Goal: Information Seeking & Learning: Learn about a topic

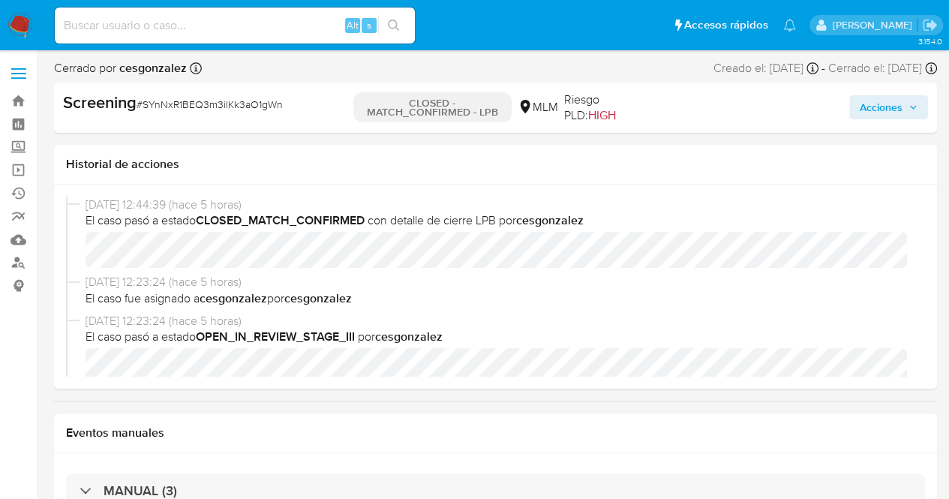
select select "10"
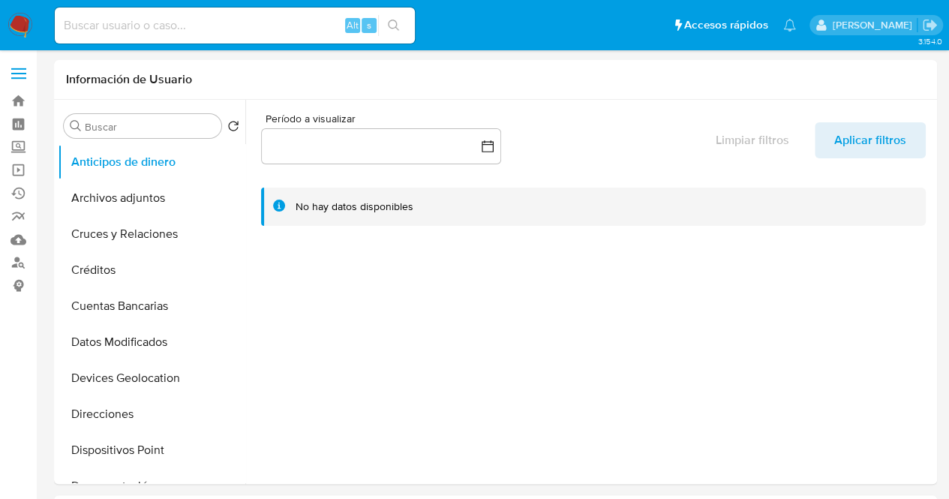
select select "10"
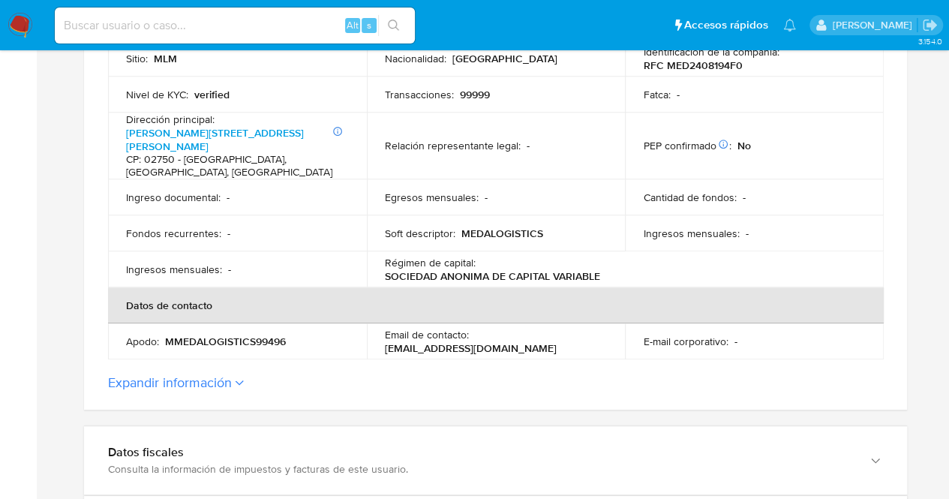
scroll to position [473, 0]
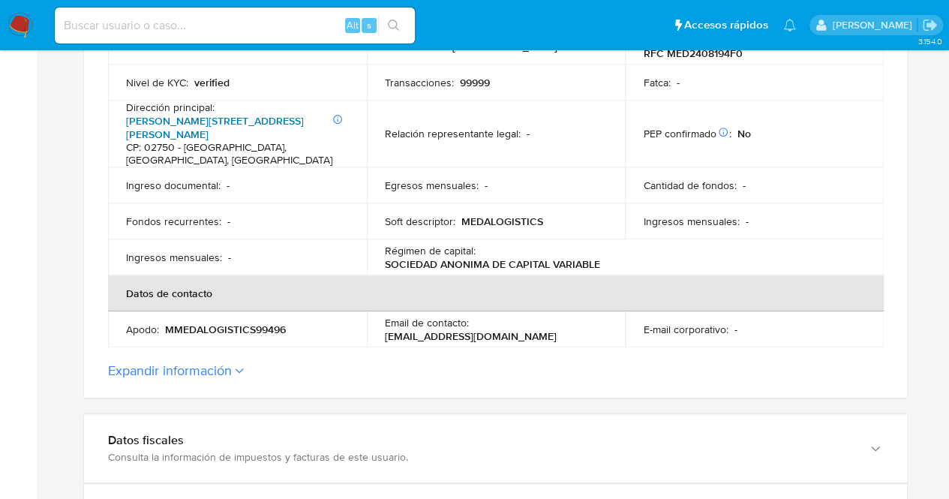
drag, startPoint x: 177, startPoint y: 155, endPoint x: 126, endPoint y: 125, distance: 59.2
click at [126, 125] on p "Número interno: 1 piso [PERSON_NAME][STREET_ADDRESS][PERSON_NAME]" at bounding box center [234, 140] width 217 height 53
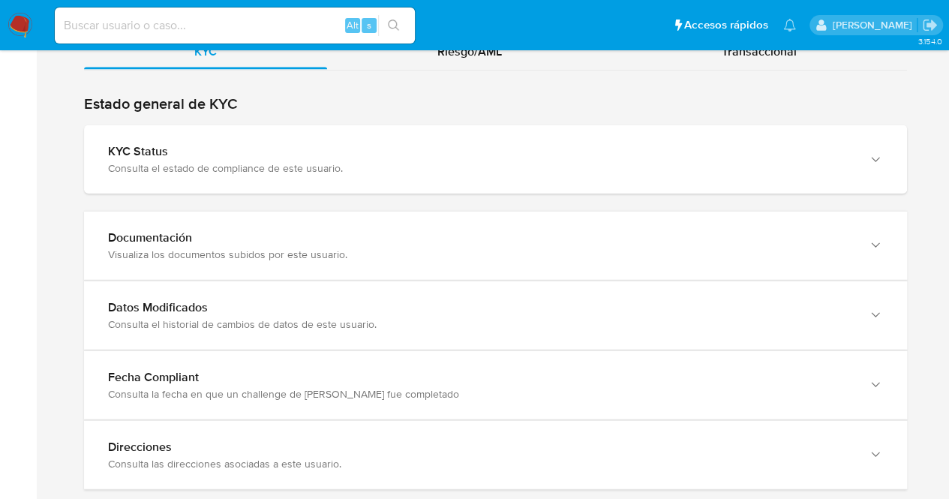
scroll to position [1653, 0]
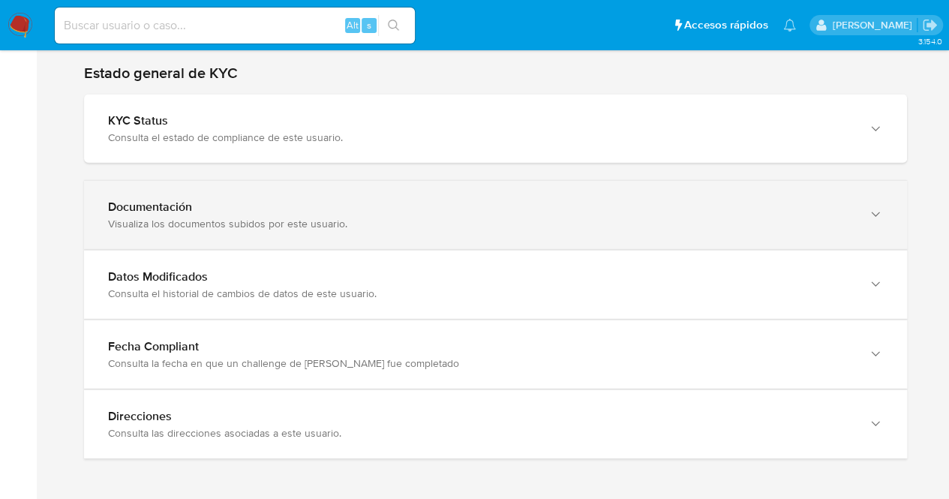
click at [877, 203] on div "button" at bounding box center [874, 215] width 18 height 31
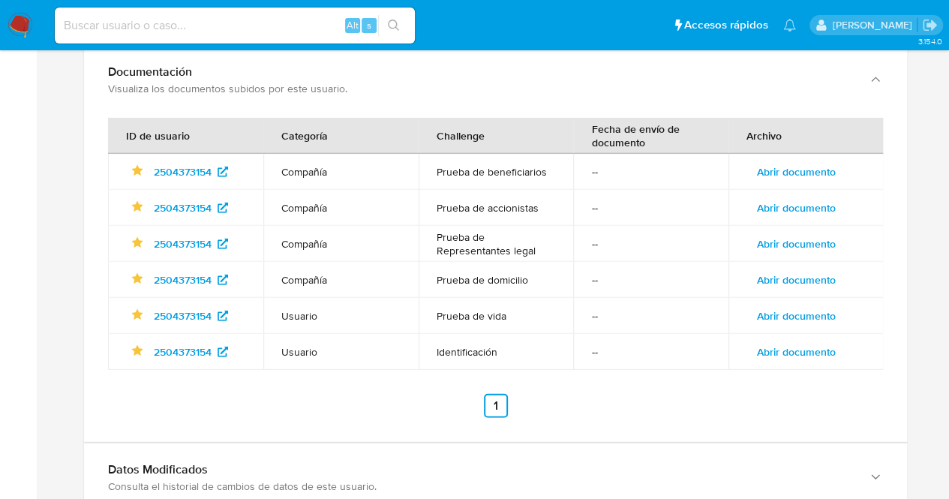
scroll to position [1791, 0]
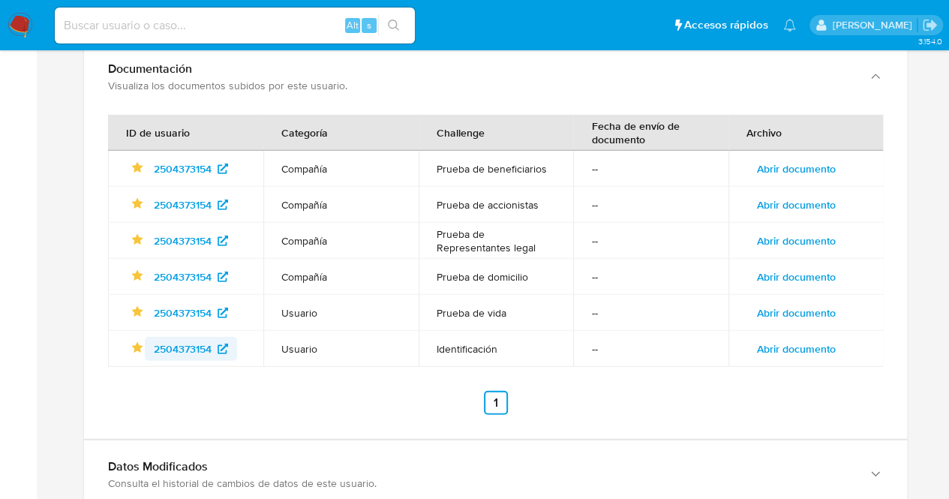
click at [197, 345] on span "2504373154" at bounding box center [183, 349] width 58 height 24
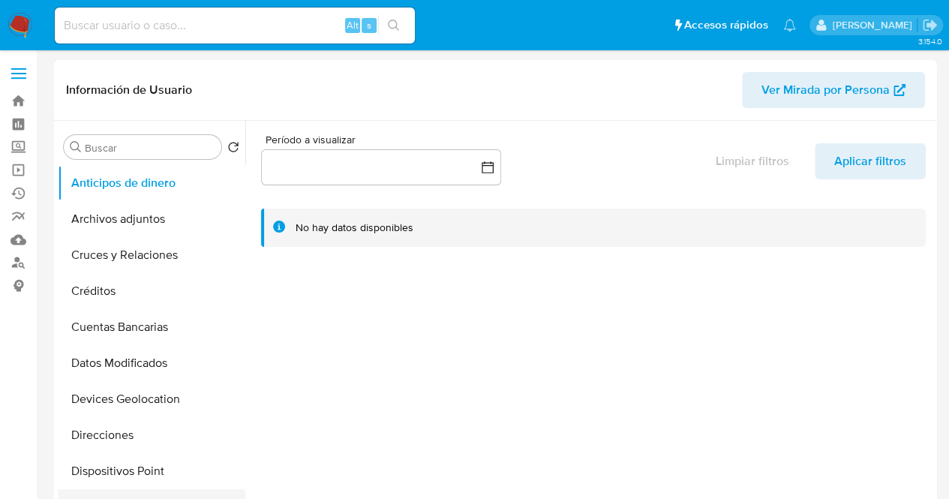
select select "10"
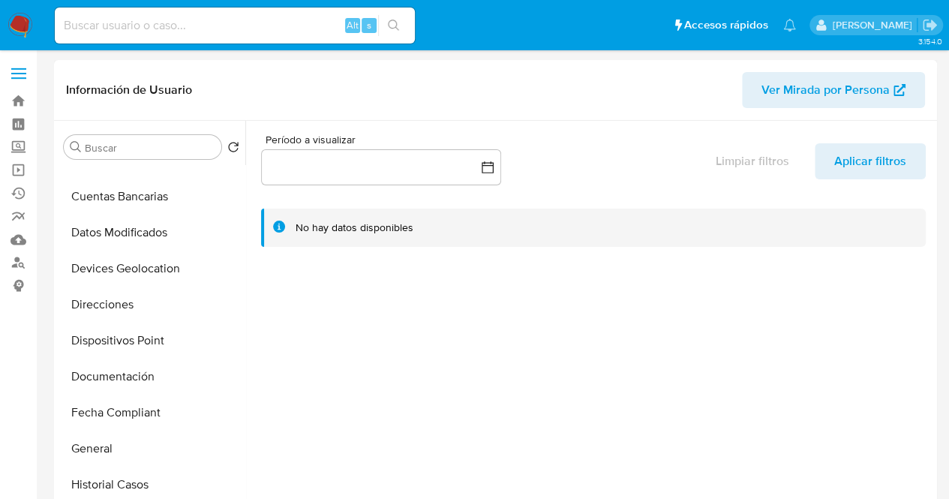
scroll to position [156, 0]
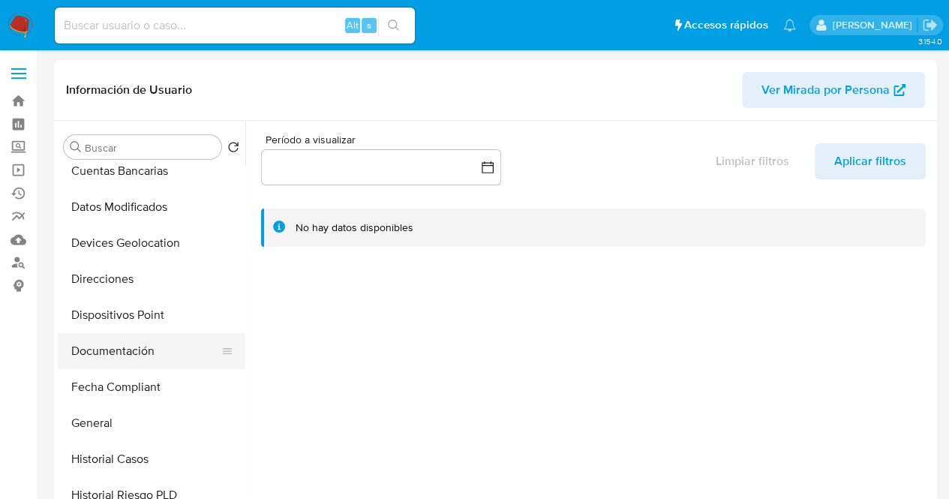
click at [128, 343] on button "Documentación" at bounding box center [146, 351] width 176 height 36
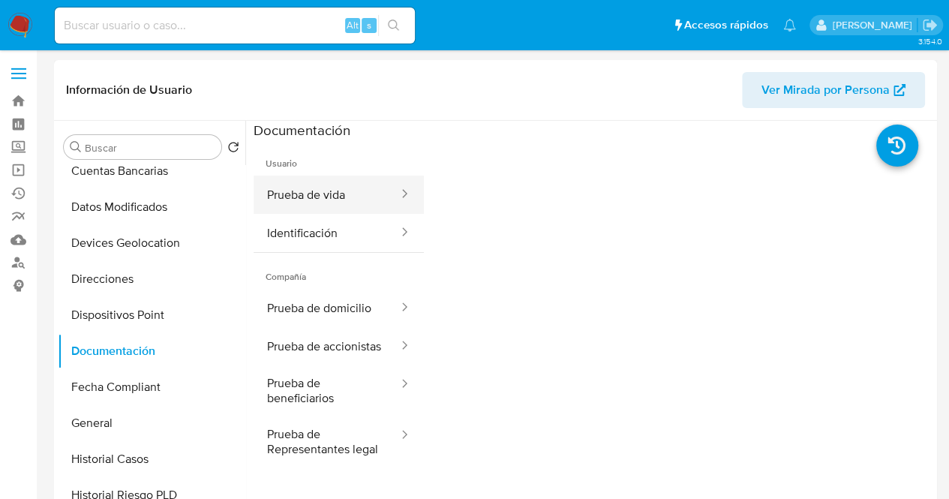
click at [388, 193] on div at bounding box center [400, 194] width 24 height 17
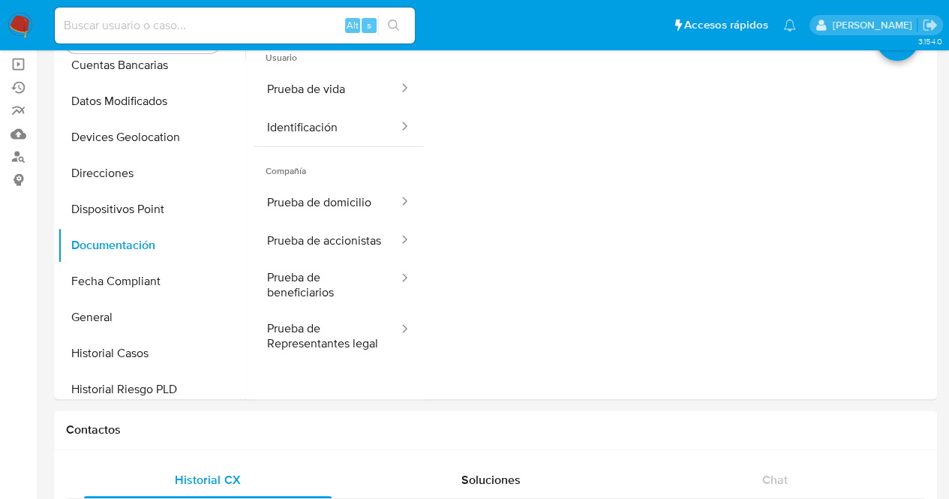
scroll to position [134, 0]
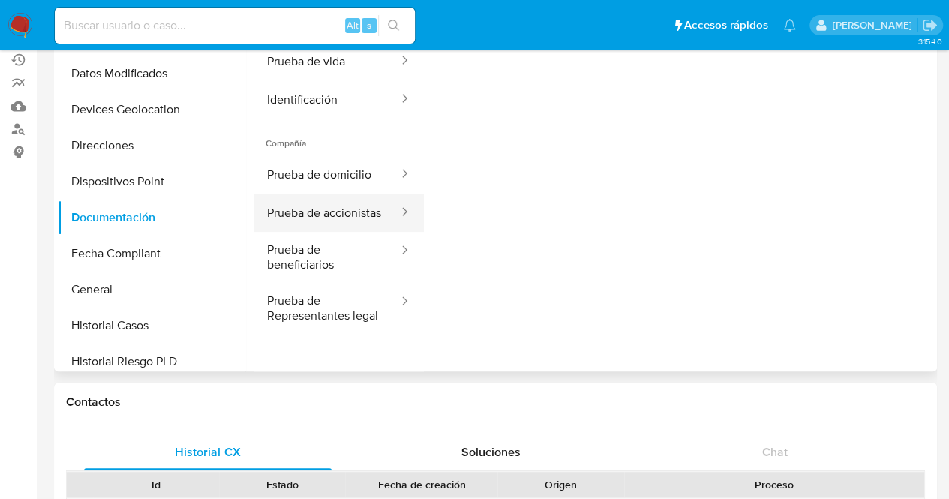
click at [335, 199] on button "Prueba de accionistas" at bounding box center [327, 213] width 146 height 38
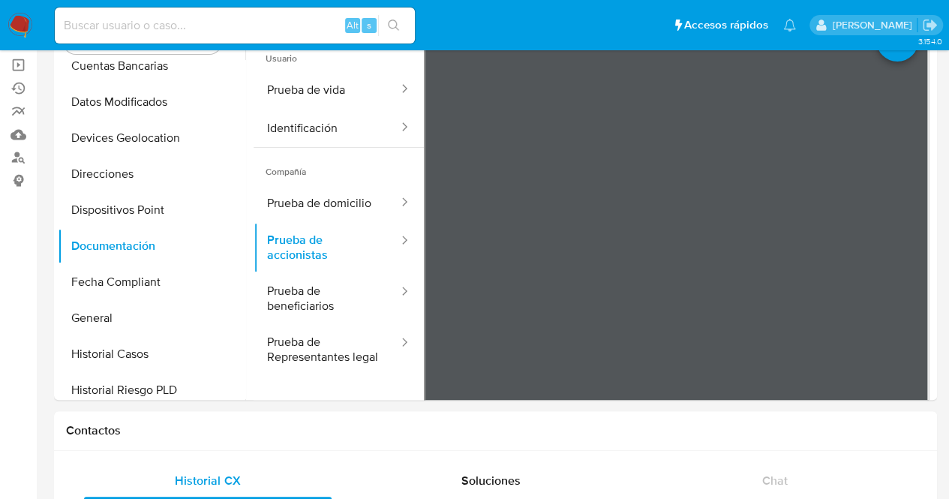
scroll to position [102, 0]
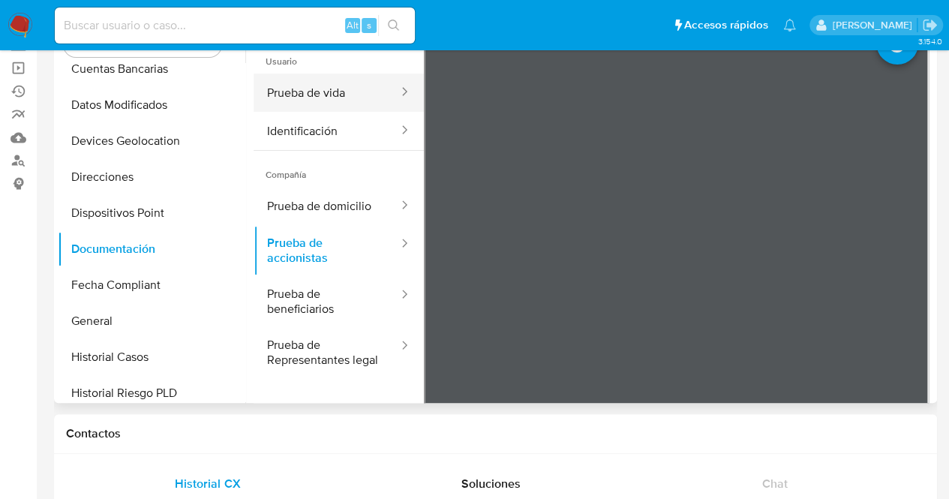
click at [388, 94] on div at bounding box center [400, 92] width 24 height 17
click at [368, 93] on button "Prueba de vida" at bounding box center [327, 93] width 146 height 38
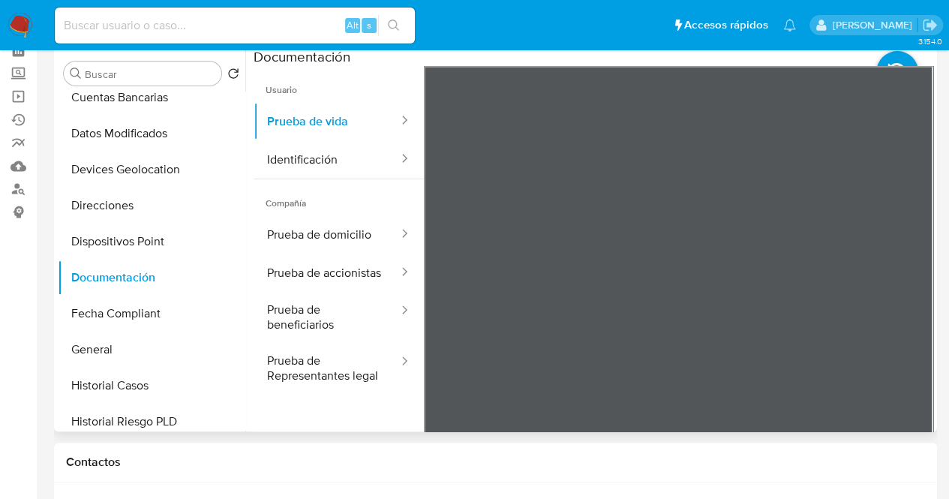
scroll to position [149, 0]
click at [372, 161] on button "Identificación" at bounding box center [327, 159] width 146 height 38
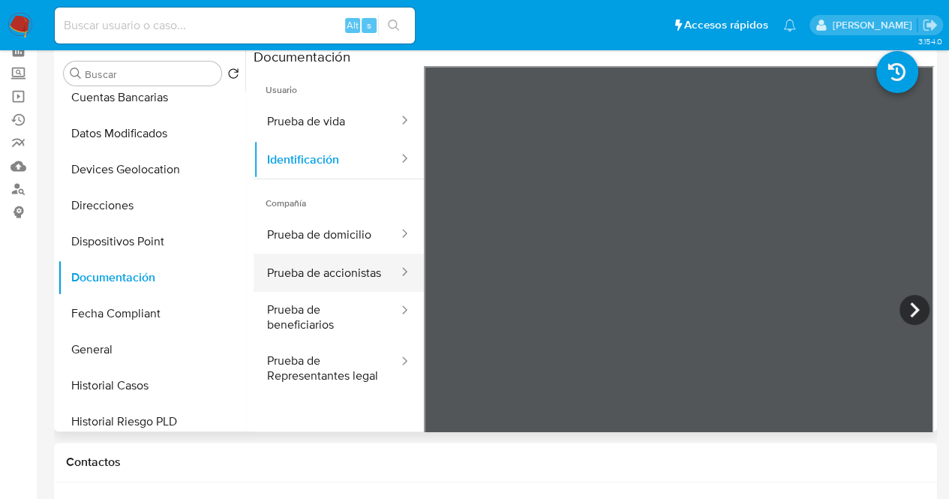
click at [332, 267] on button "Prueba de accionistas" at bounding box center [327, 273] width 146 height 38
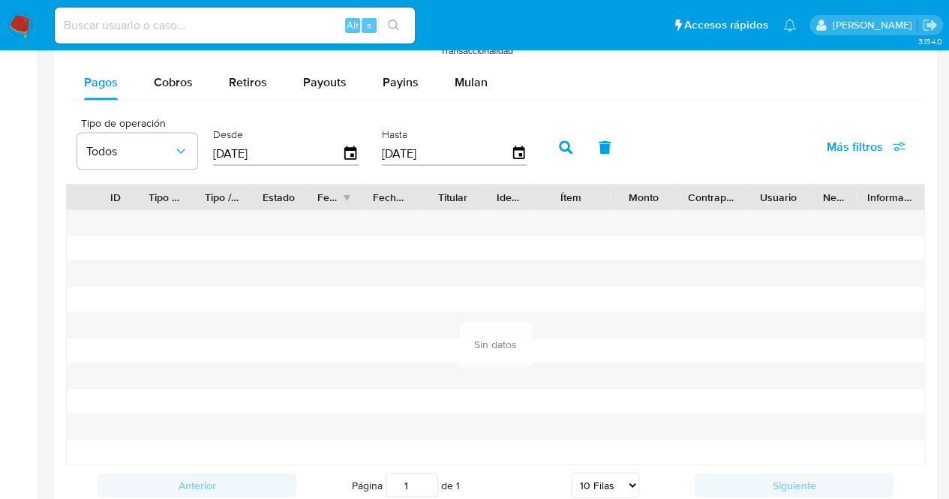
scroll to position [1375, 0]
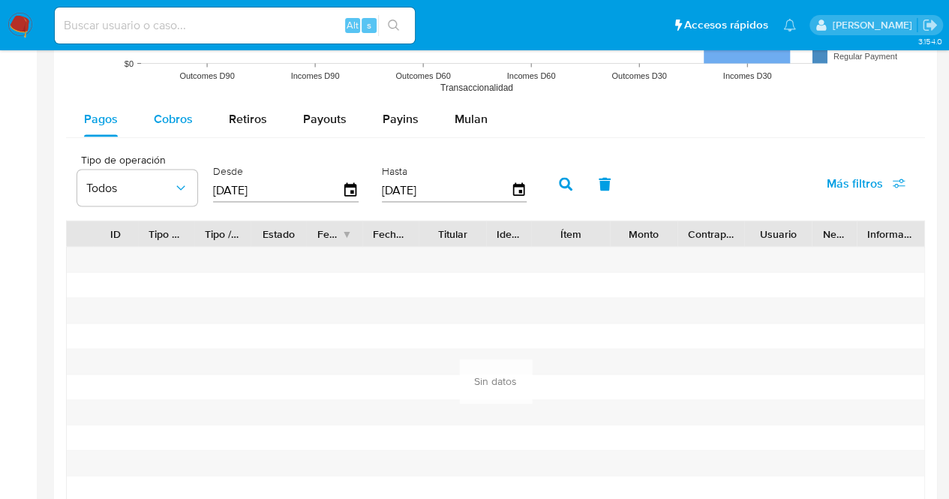
click at [175, 111] on span "Cobros" at bounding box center [173, 118] width 39 height 17
select select "10"
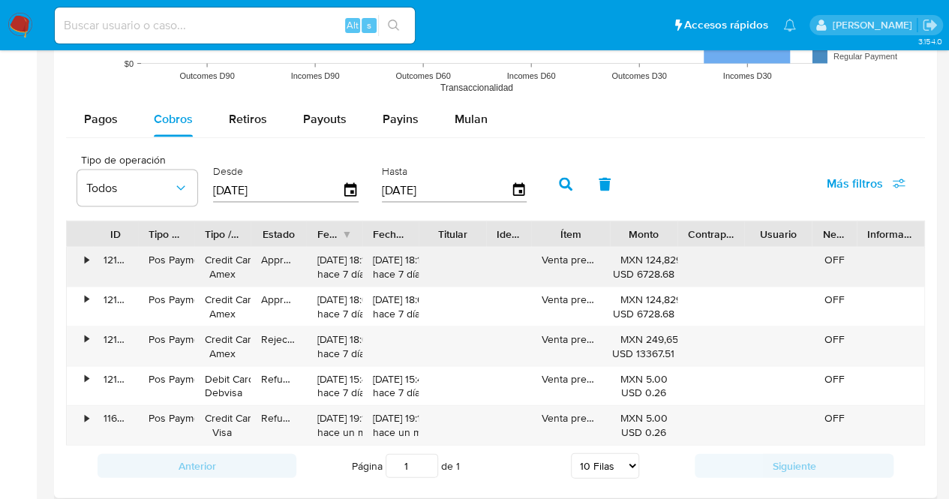
click at [401, 252] on div "08/08/2025 18:11:13 hace 7 días" at bounding box center [390, 266] width 35 height 29
click at [97, 253] on div "121568460434" at bounding box center [115, 266] width 45 height 39
click at [85, 256] on div "•" at bounding box center [87, 259] width 4 height 14
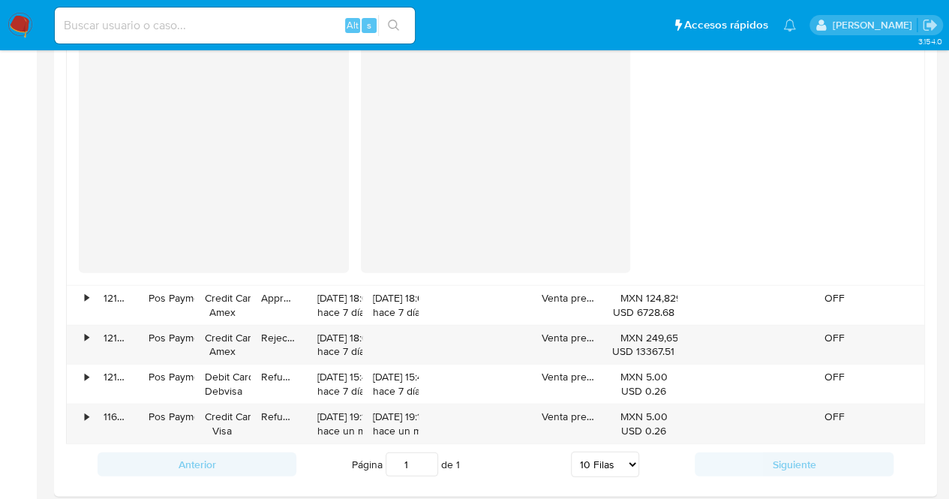
scroll to position [1973, 0]
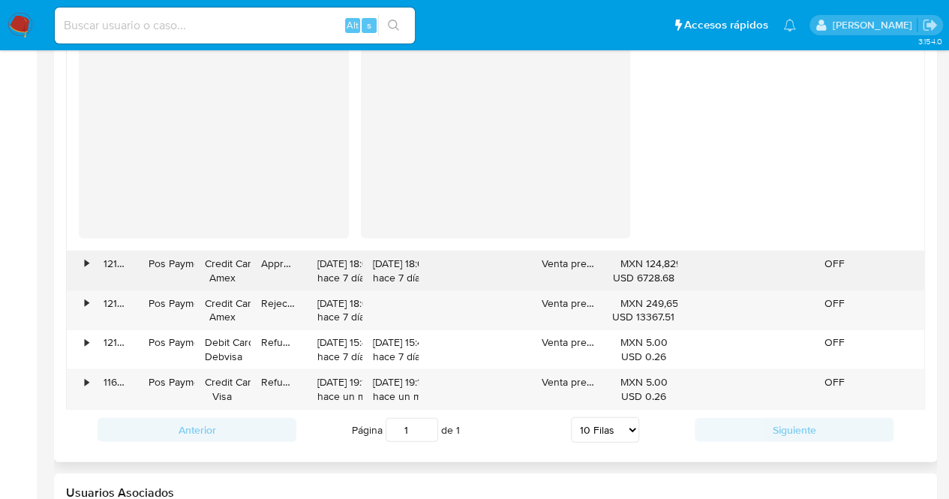
click at [88, 257] on div "•" at bounding box center [87, 264] width 4 height 14
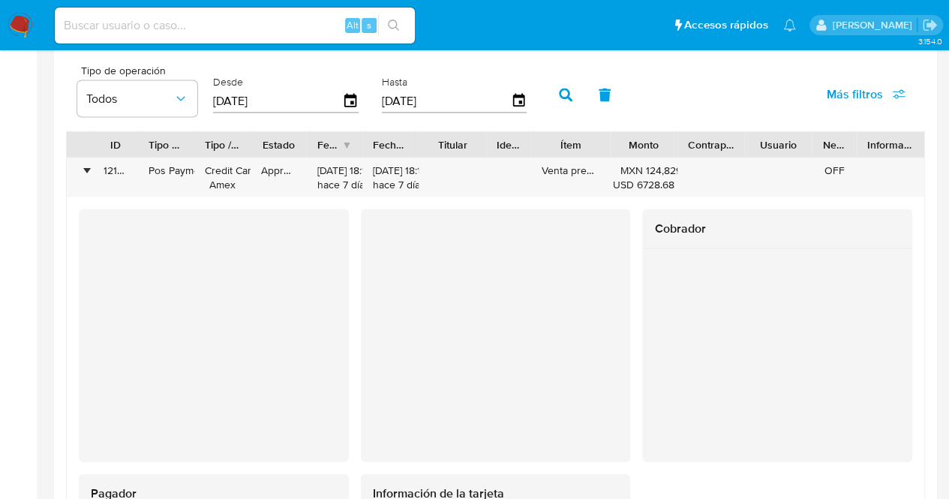
scroll to position [1454, 0]
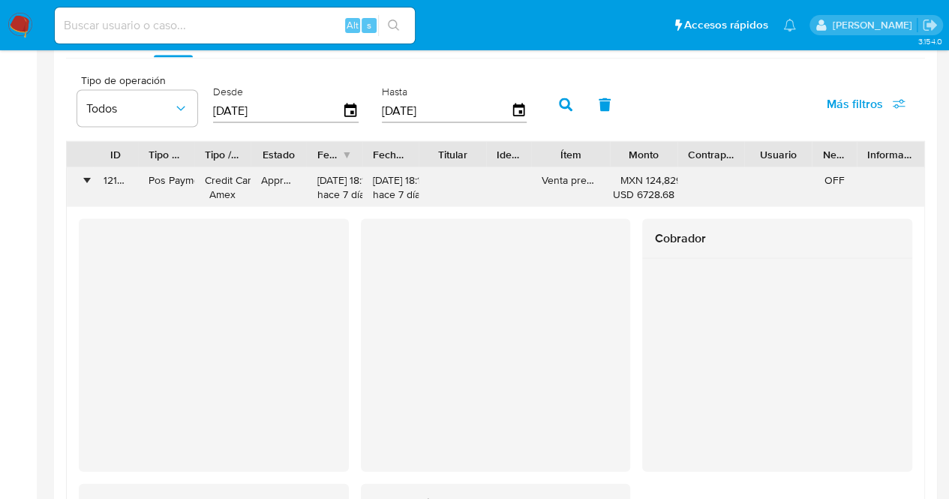
click at [87, 173] on div "•" at bounding box center [87, 180] width 4 height 14
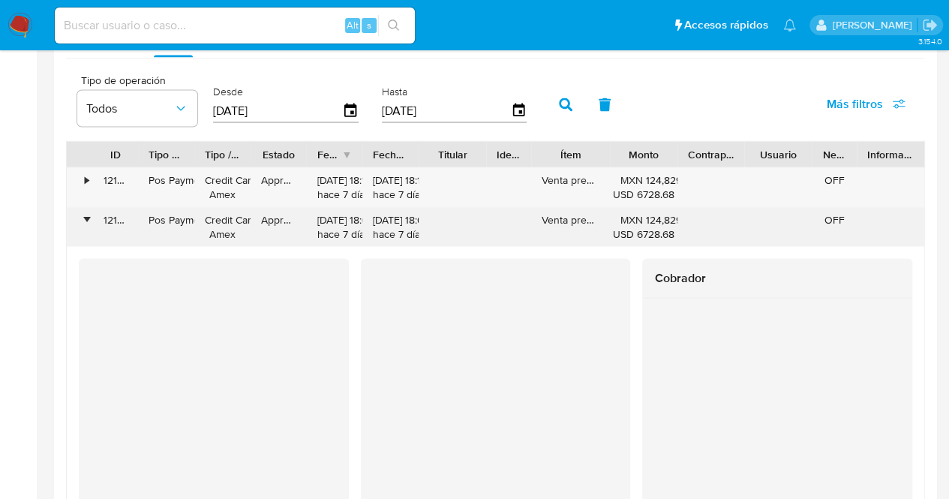
click at [81, 223] on div "•" at bounding box center [80, 227] width 26 height 39
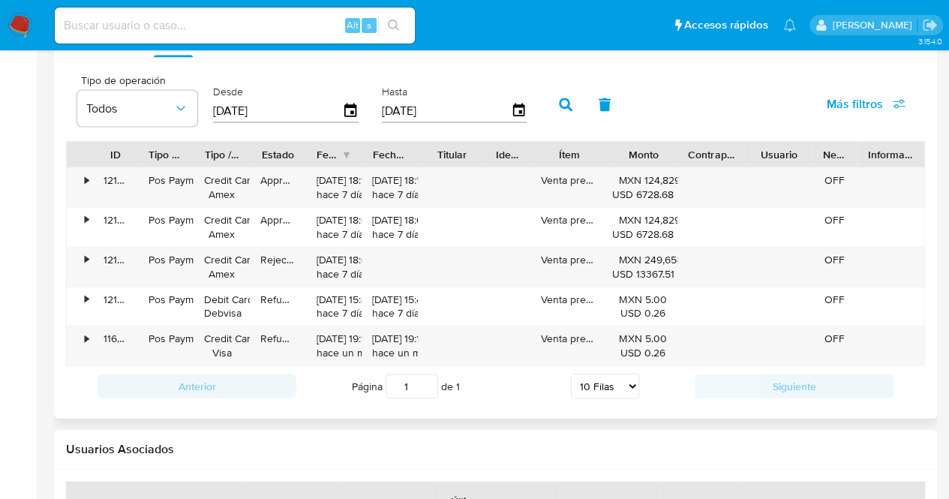
drag, startPoint x: 680, startPoint y: 153, endPoint x: 777, endPoint y: 149, distance: 96.9
click at [777, 149] on div "ID Tipo de operación Tipo / Método Estado Fecha de creación Fecha de aprobación…" at bounding box center [495, 155] width 857 height 26
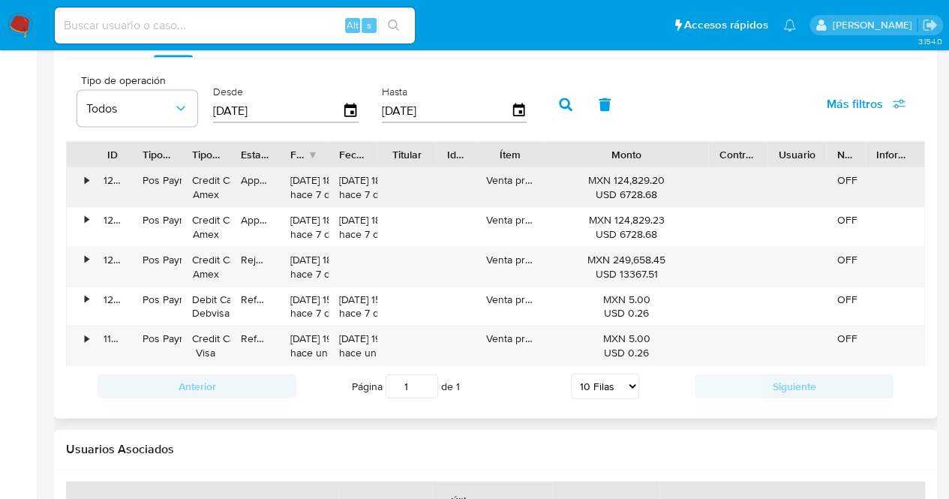
drag, startPoint x: 667, startPoint y: 179, endPoint x: 614, endPoint y: 178, distance: 53.3
click at [614, 178] on div "MXN 124,829.20 USD 6728.68" at bounding box center [625, 187] width 143 height 29
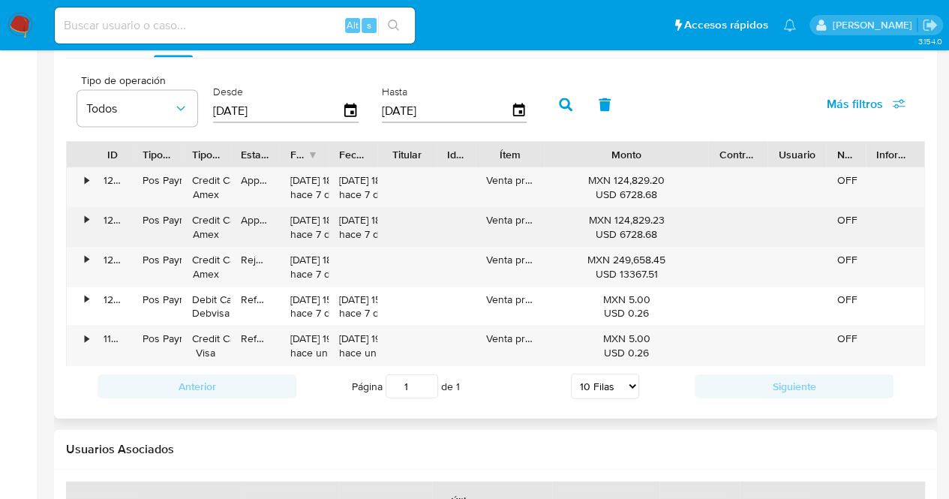
drag, startPoint x: 665, startPoint y: 214, endPoint x: 615, endPoint y: 215, distance: 49.5
click at [615, 215] on div "MXN 124,829.23 USD 6728.68" at bounding box center [625, 227] width 143 height 29
